Goal: Task Accomplishment & Management: Complete application form

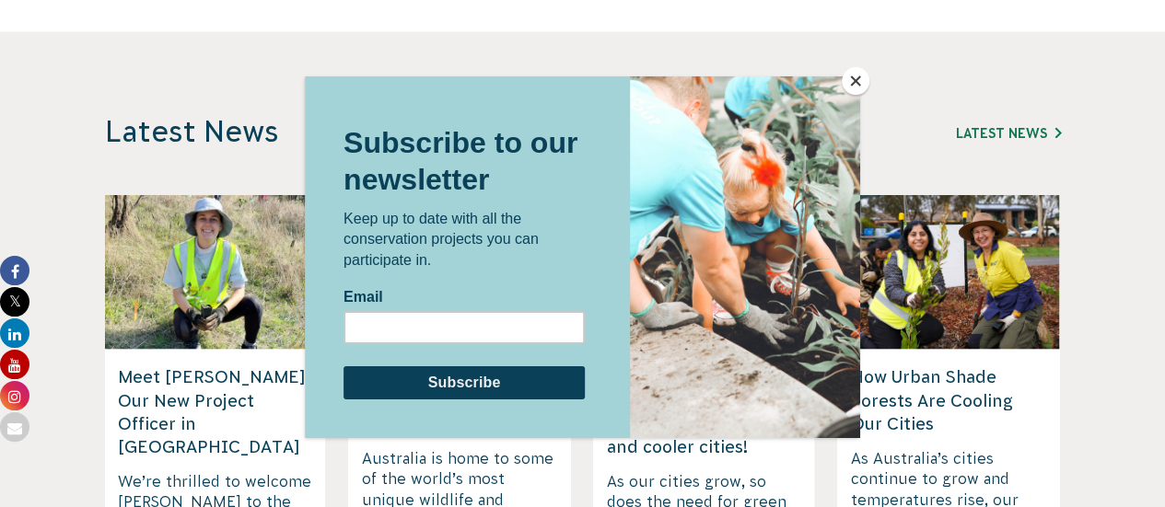
drag, startPoint x: 842, startPoint y: 86, endPoint x: 1147, endPoint y: 161, distance: 314.0
click at [842, 85] on div at bounding box center [745, 257] width 230 height 362
click at [855, 84] on button "Close" at bounding box center [856, 81] width 28 height 28
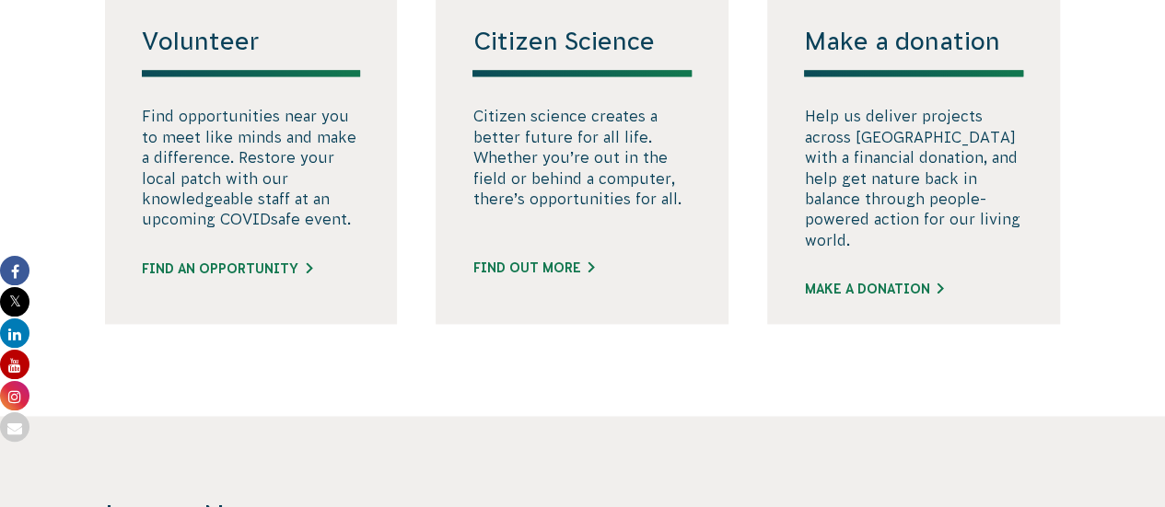
scroll to position [1201, 0]
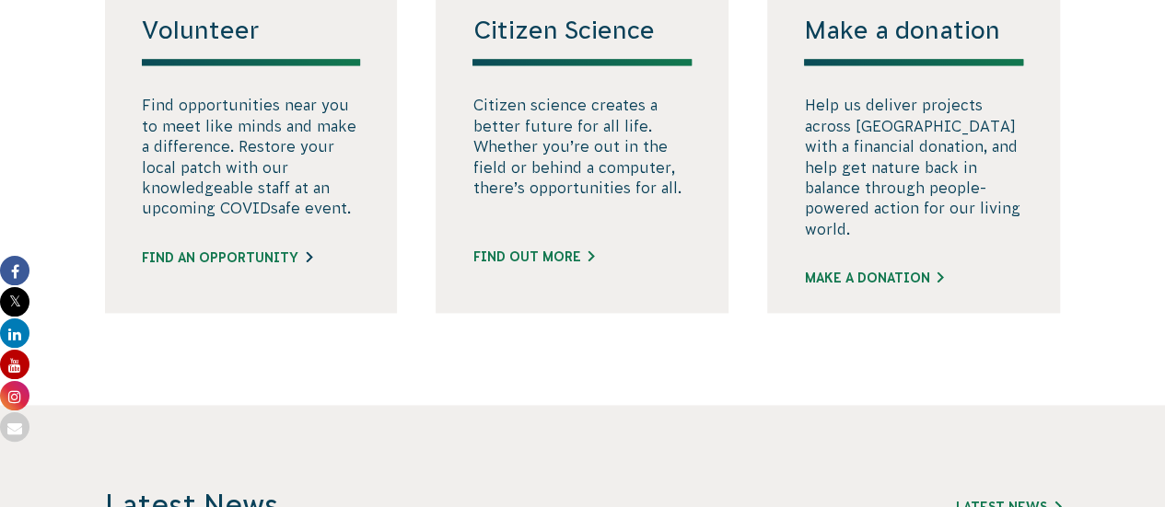
click at [190, 268] on link "Find an opportunity" at bounding box center [227, 258] width 170 height 19
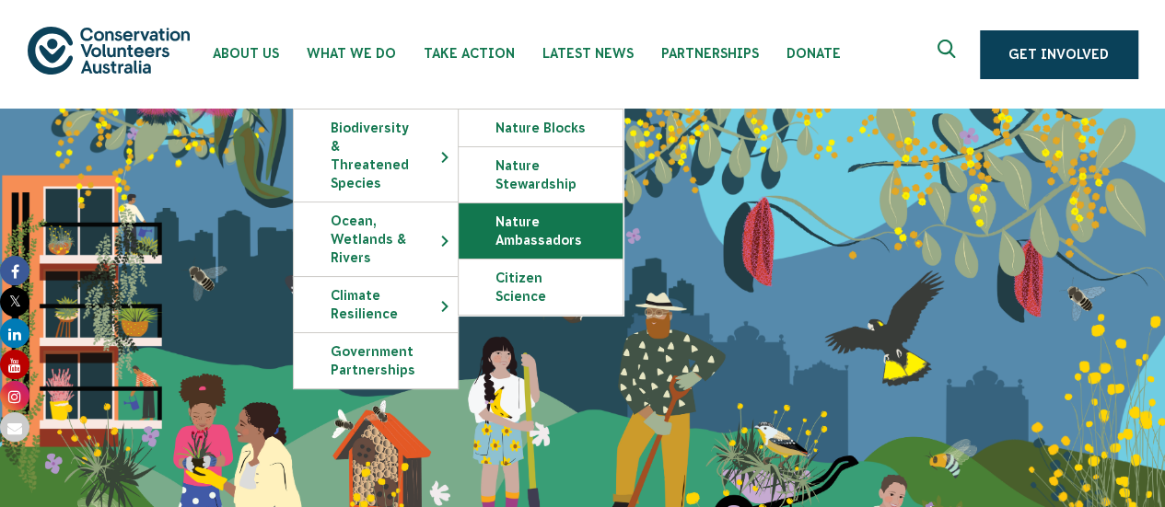
click at [508, 244] on link "Nature Ambassadors" at bounding box center [541, 231] width 164 height 55
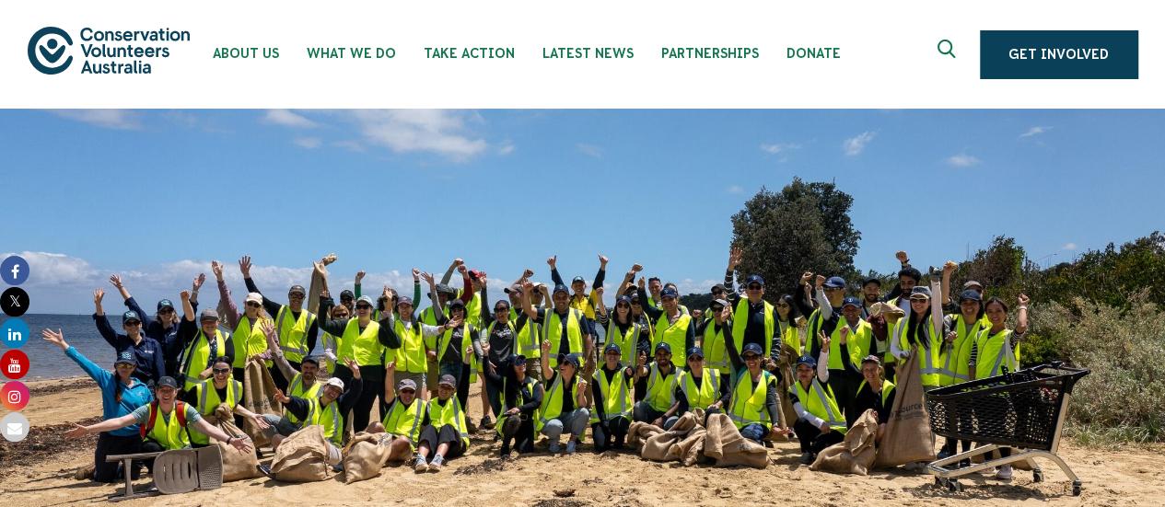
click at [58, 58] on img at bounding box center [109, 50] width 162 height 47
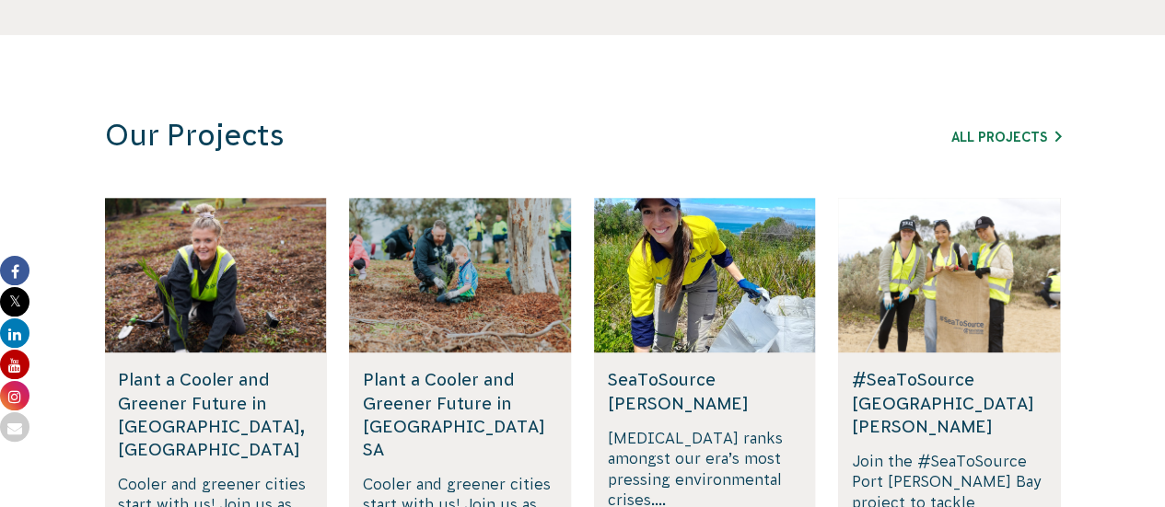
scroll to position [1078, 0]
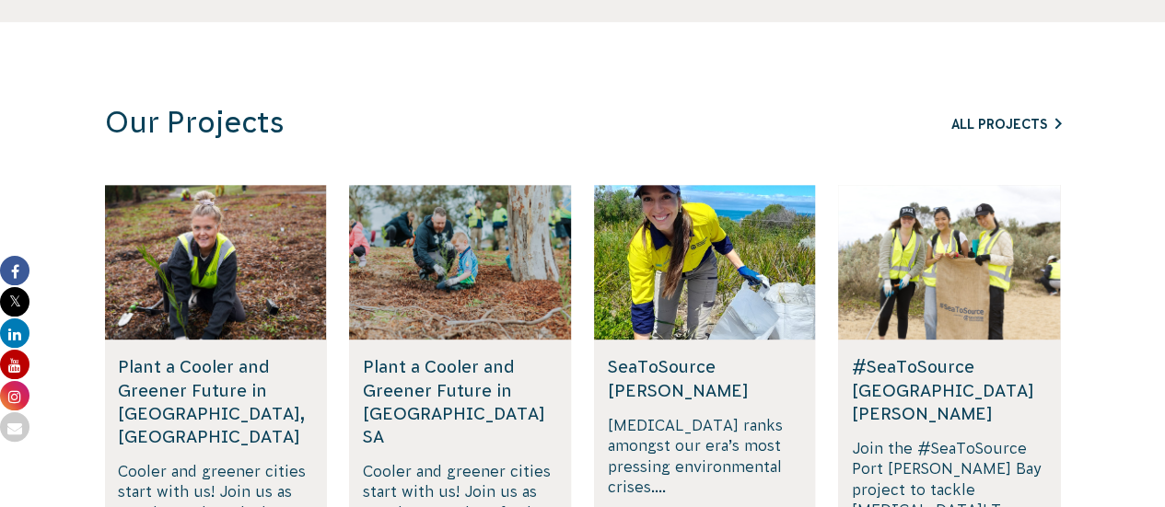
click at [1016, 120] on link "All Projects" at bounding box center [1006, 124] width 110 height 15
